Goal: Navigation & Orientation: Understand site structure

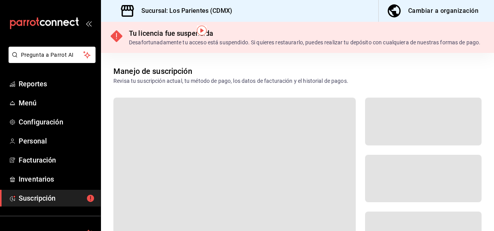
scroll to position [99, 0]
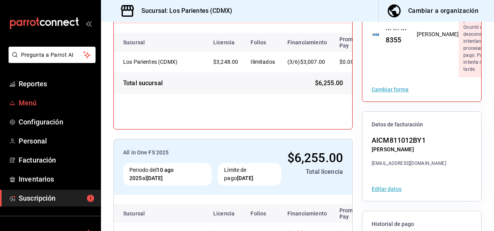
click at [40, 94] on link "Menú" at bounding box center [50, 102] width 101 height 17
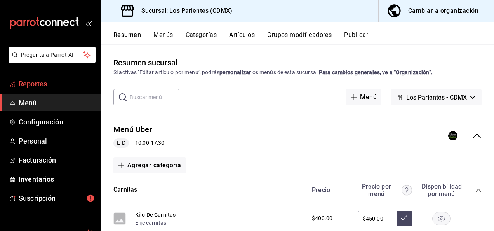
click at [45, 83] on span "Reportes" at bounding box center [57, 83] width 76 height 10
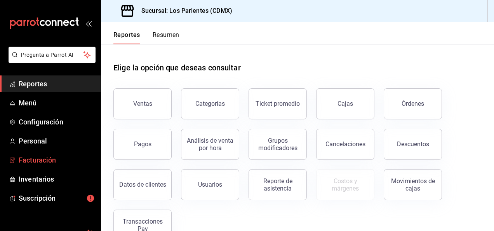
click at [42, 159] on span "Facturación" at bounding box center [57, 160] width 76 height 10
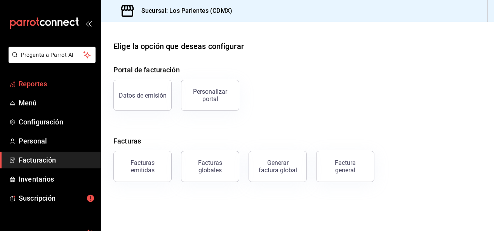
click at [43, 84] on span "Reportes" at bounding box center [57, 83] width 76 height 10
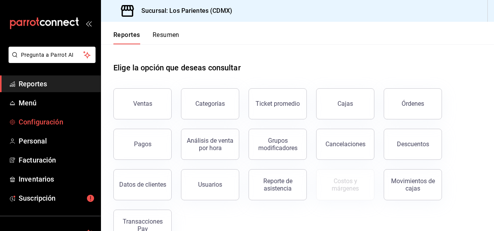
click at [31, 118] on span "Configuración" at bounding box center [57, 122] width 76 height 10
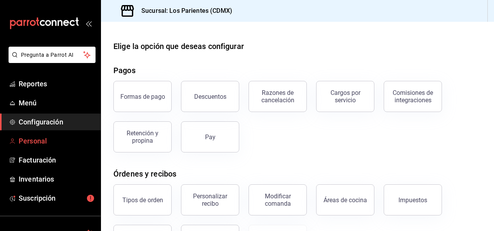
click at [43, 137] on span "Personal" at bounding box center [57, 141] width 76 height 10
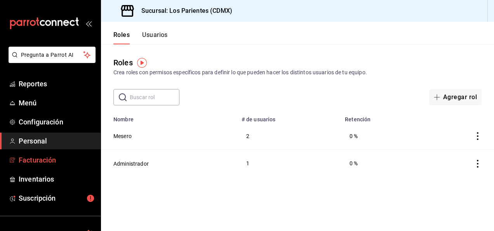
click at [43, 158] on span "Facturación" at bounding box center [57, 160] width 76 height 10
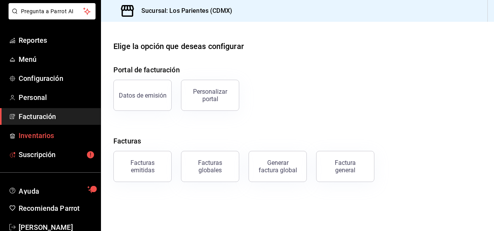
scroll to position [62, 0]
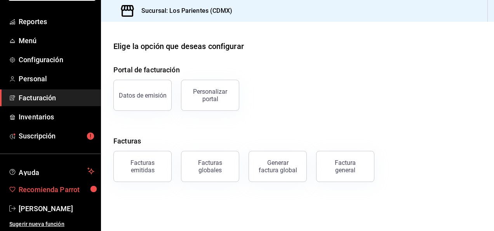
click at [50, 186] on span "Recomienda Parrot" at bounding box center [57, 189] width 76 height 10
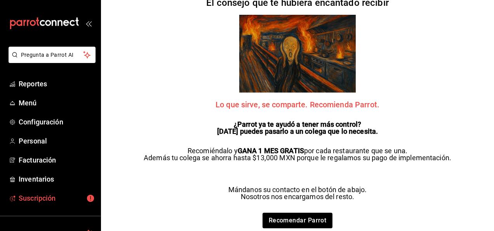
click at [51, 190] on link "Suscripción" at bounding box center [50, 198] width 101 height 17
